Goal: Information Seeking & Learning: Learn about a topic

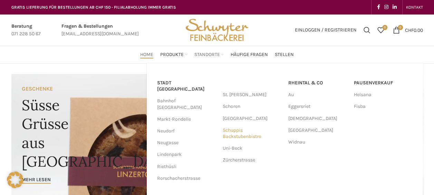
click at [237, 132] on link "Schuppis Backstubenbistro" at bounding box center [252, 133] width 59 height 18
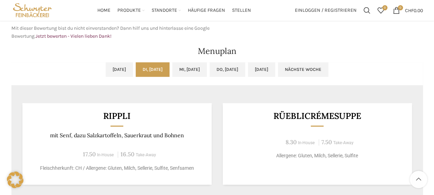
scroll to position [310, 0]
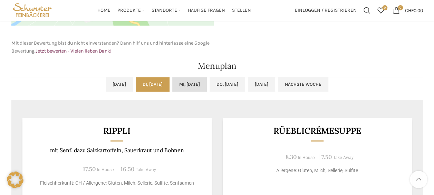
click at [175, 81] on link "Mi, 01.10.2025" at bounding box center [189, 84] width 34 height 14
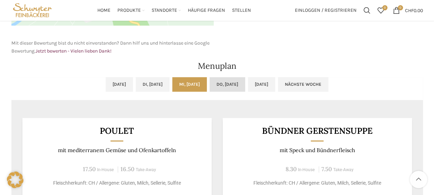
click at [235, 83] on link "Do, 02.10.2025" at bounding box center [227, 84] width 36 height 14
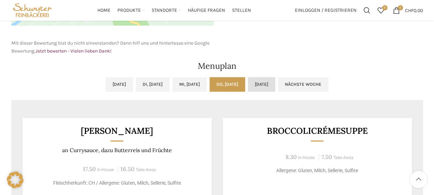
click at [273, 83] on link "Fr, 03.10.2025" at bounding box center [261, 84] width 27 height 14
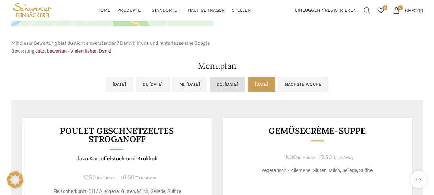
click at [245, 86] on link "Do, 02.10.2025" at bounding box center [227, 84] width 36 height 14
